Goal: Navigation & Orientation: Find specific page/section

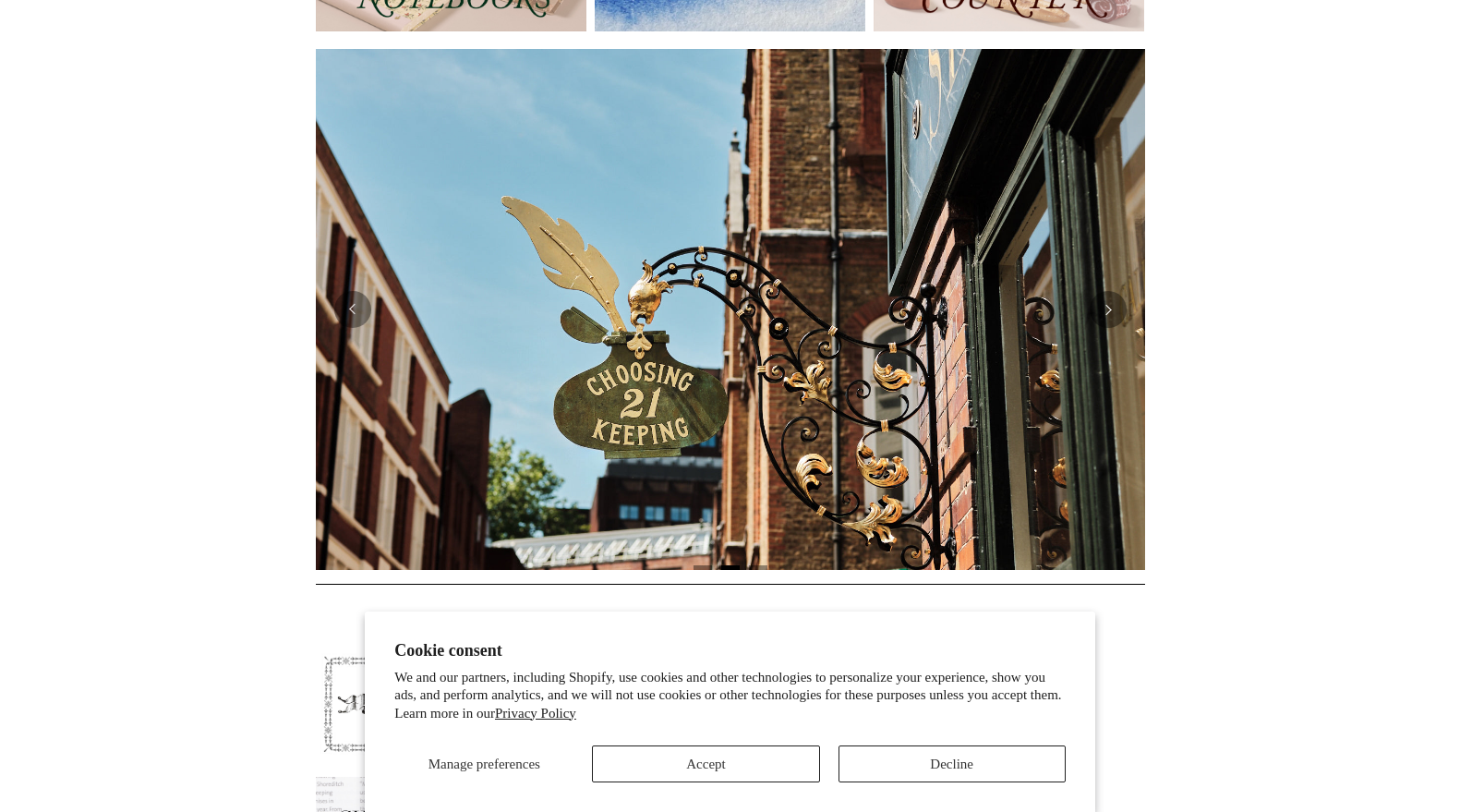
scroll to position [0, 830]
click at [962, 771] on button "Decline" at bounding box center [951, 764] width 227 height 37
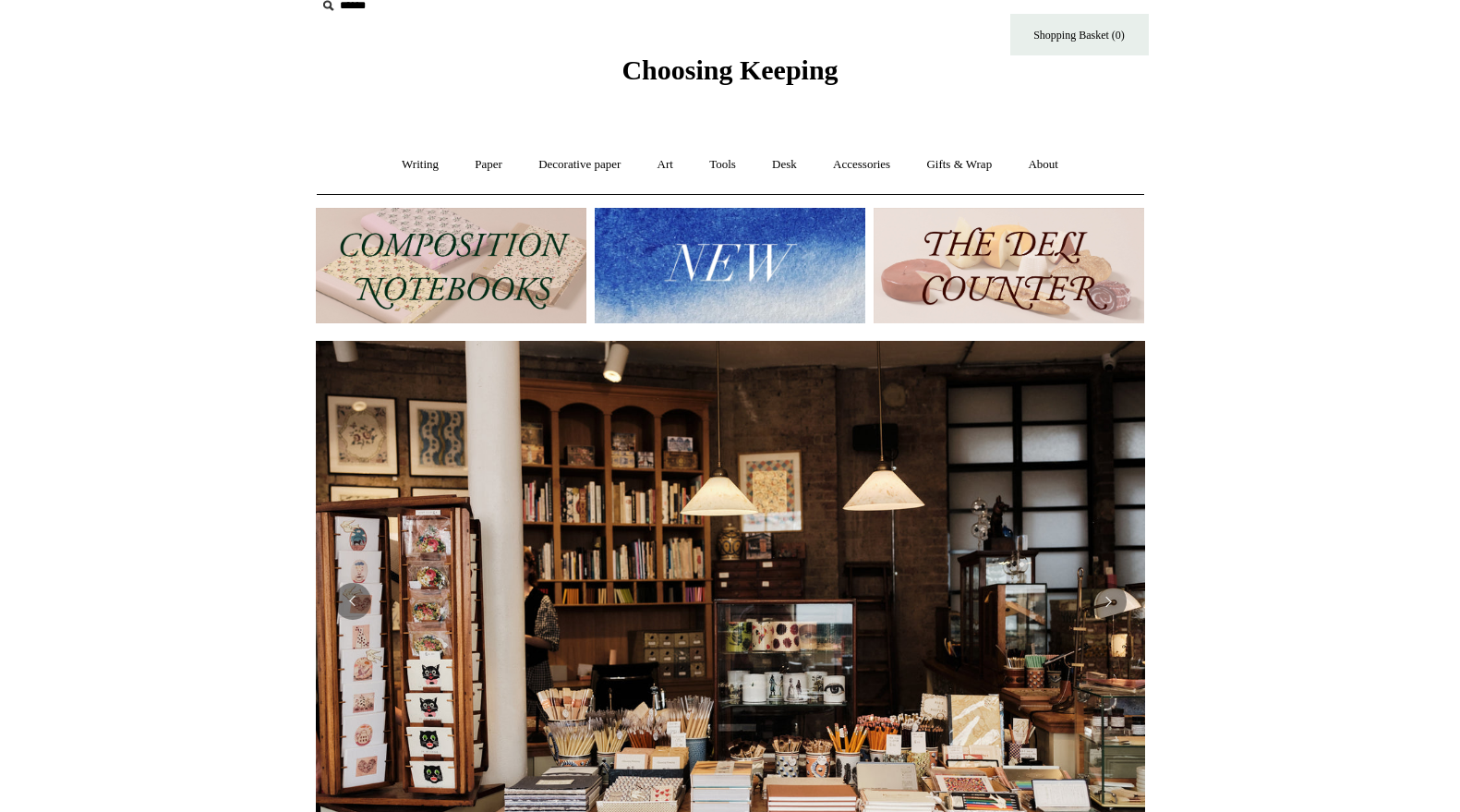
scroll to position [0, 0]
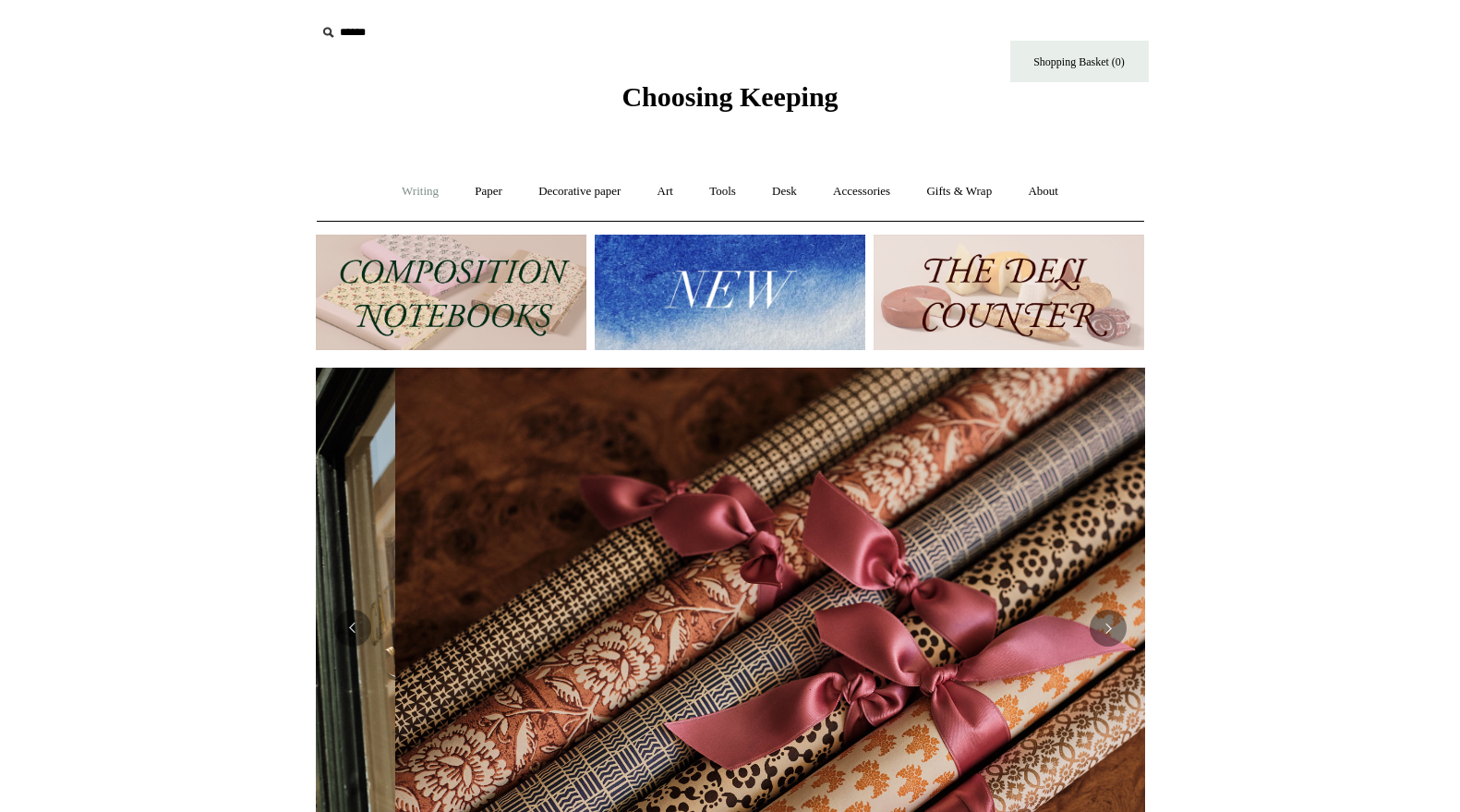
click at [401, 192] on link "Writing +" at bounding box center [420, 191] width 71 height 49
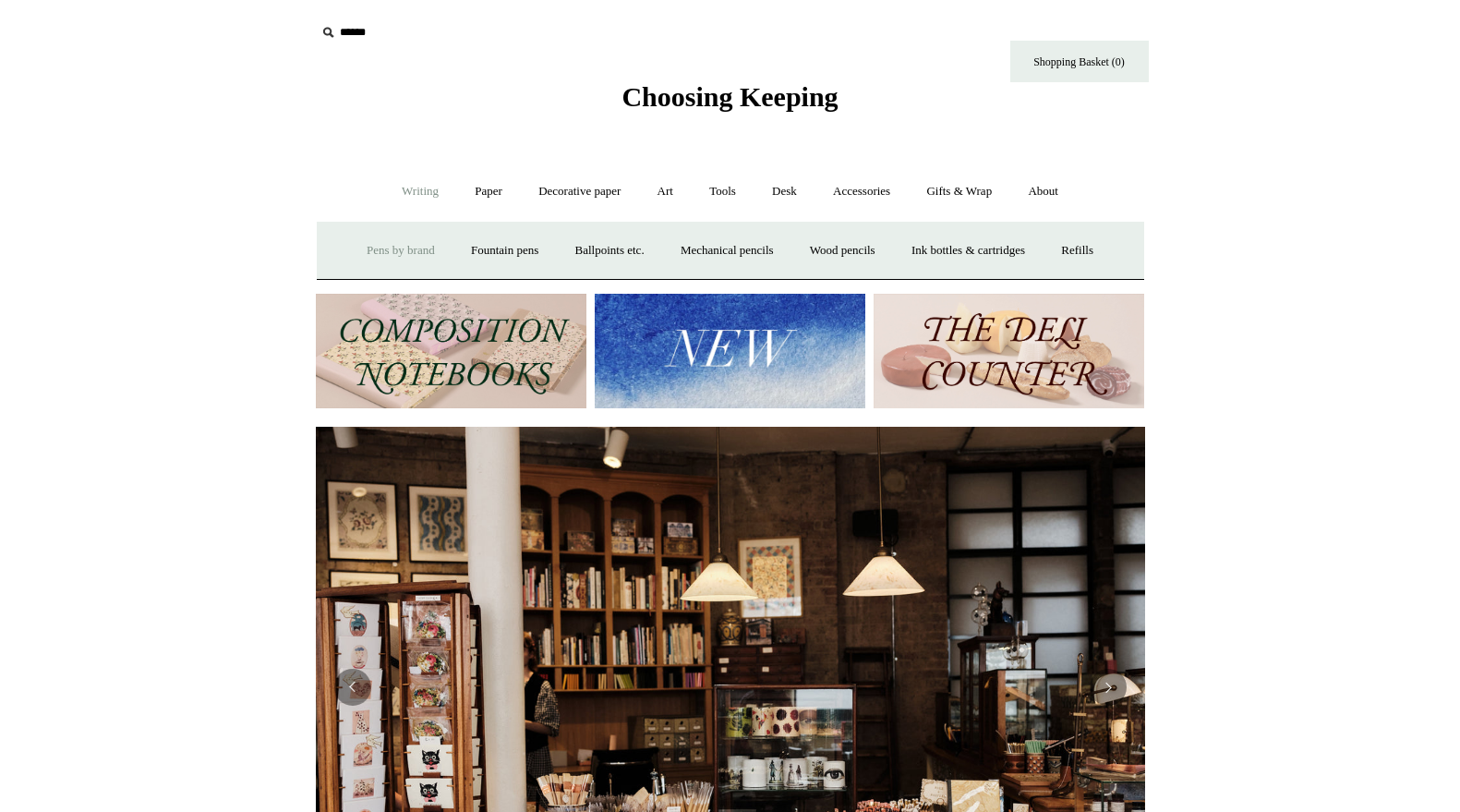
click at [366, 252] on link "Pens by brand +" at bounding box center [401, 250] width 101 height 49
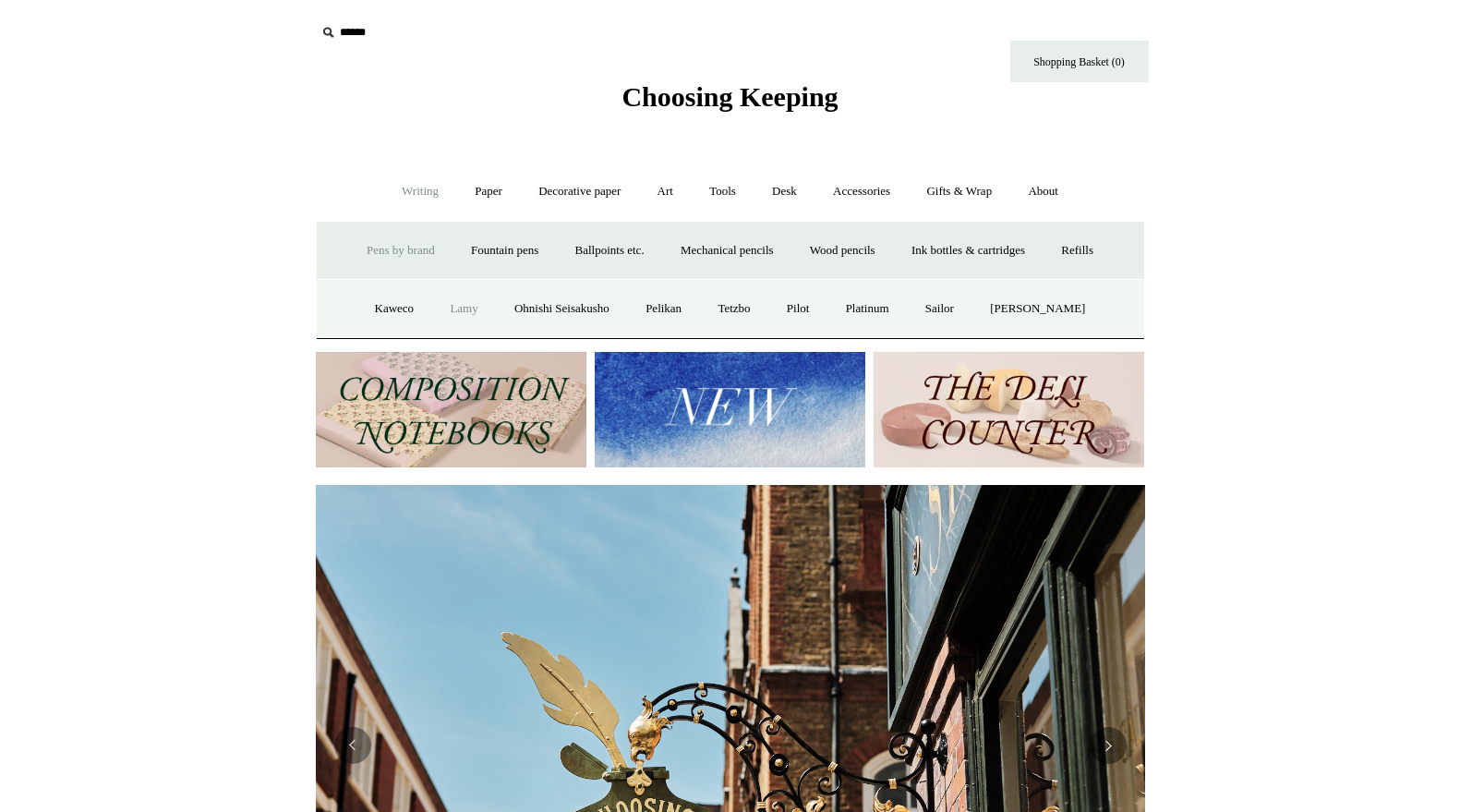
click at [459, 311] on link "Lamy" at bounding box center [463, 309] width 61 height 49
